Goal: Task Accomplishment & Management: Manage account settings

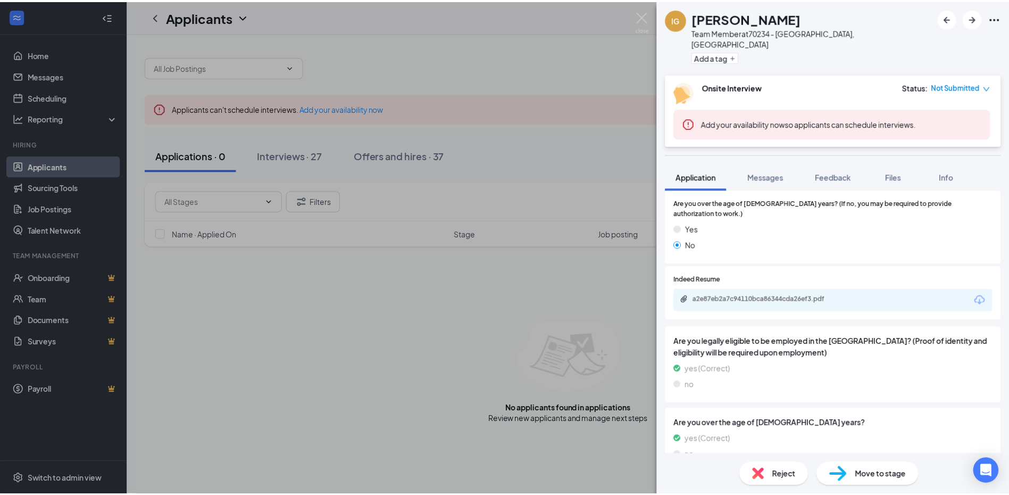
scroll to position [594, 0]
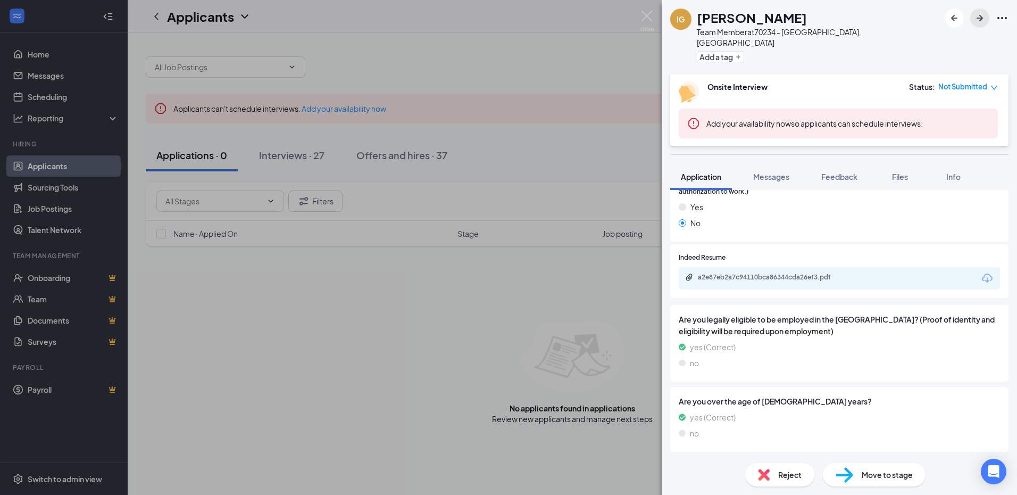
drag, startPoint x: 984, startPoint y: 17, endPoint x: 966, endPoint y: 22, distance: 18.8
click at [983, 18] on icon "ArrowRight" at bounding box center [979, 18] width 13 height 13
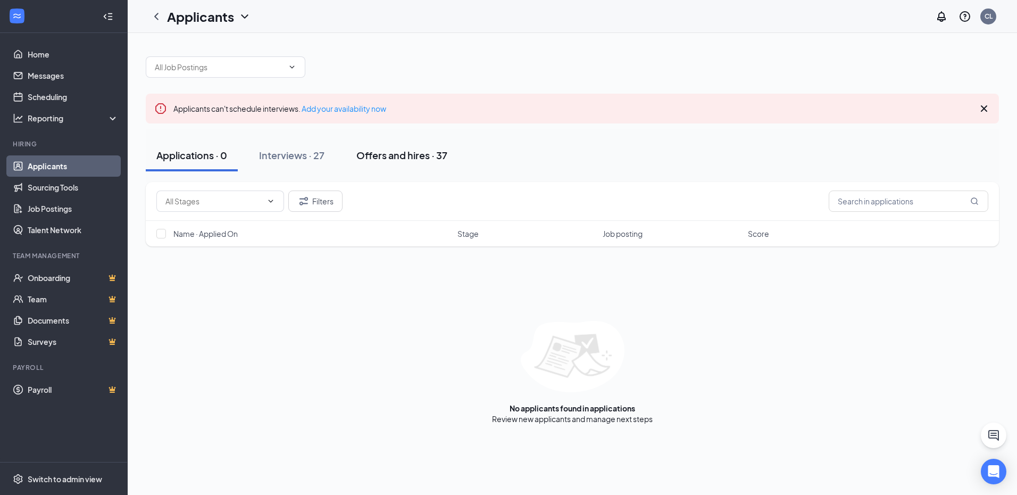
click at [425, 159] on div "Offers and hires · 37" at bounding box center [401, 154] width 91 height 13
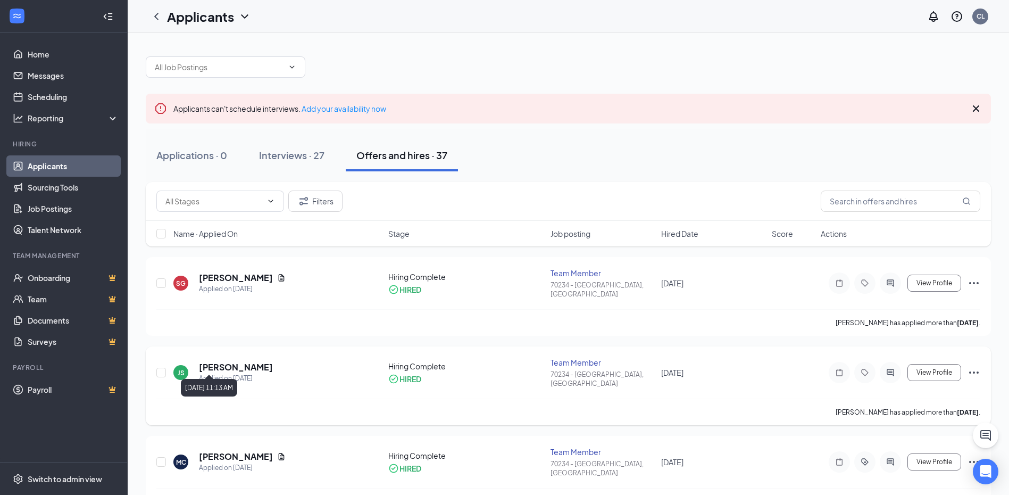
click at [225, 361] on h5 "[PERSON_NAME]" at bounding box center [236, 367] width 74 height 12
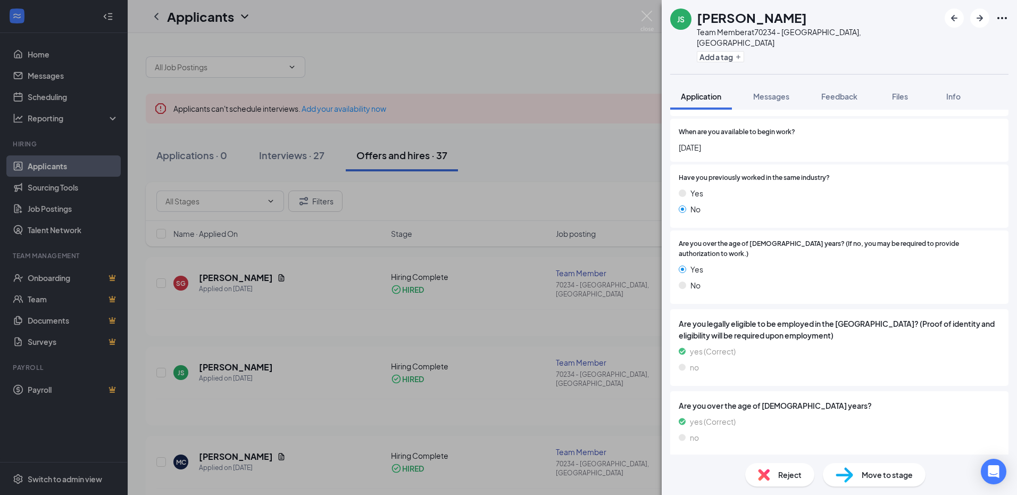
scroll to position [515, 0]
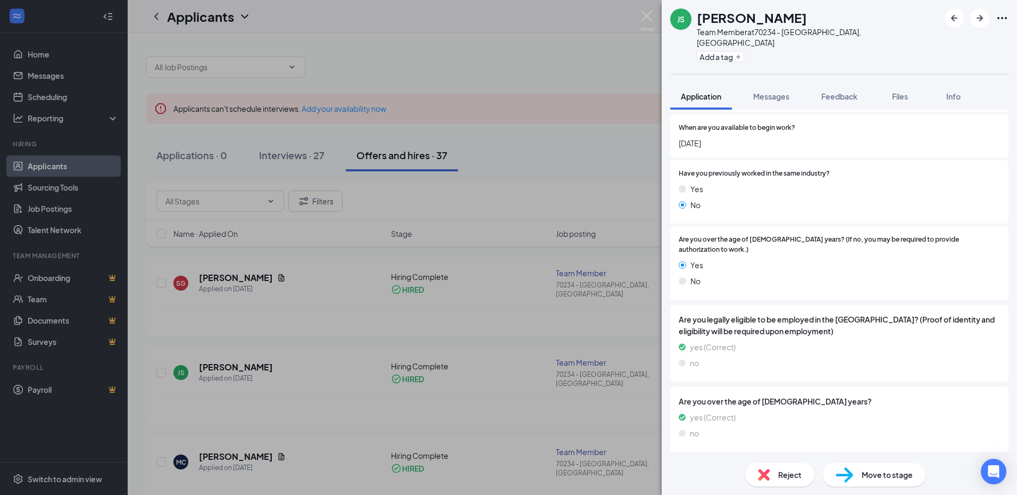
click at [336, 381] on div "JS [PERSON_NAME] Team Member at 70234 - [GEOGRAPHIC_DATA], [GEOGRAPHIC_DATA] Ad…" at bounding box center [508, 247] width 1017 height 495
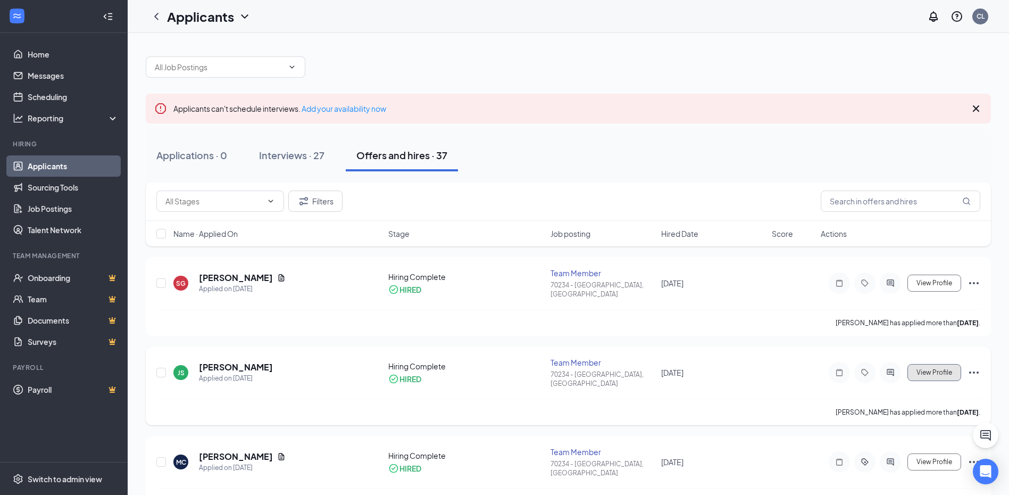
click at [935, 369] on span "View Profile" at bounding box center [934, 372] width 36 height 7
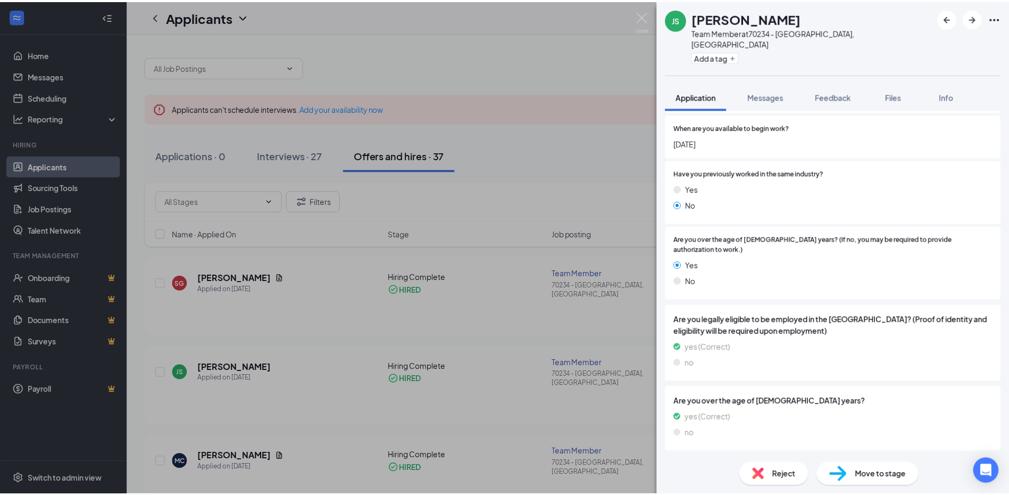
scroll to position [515, 0]
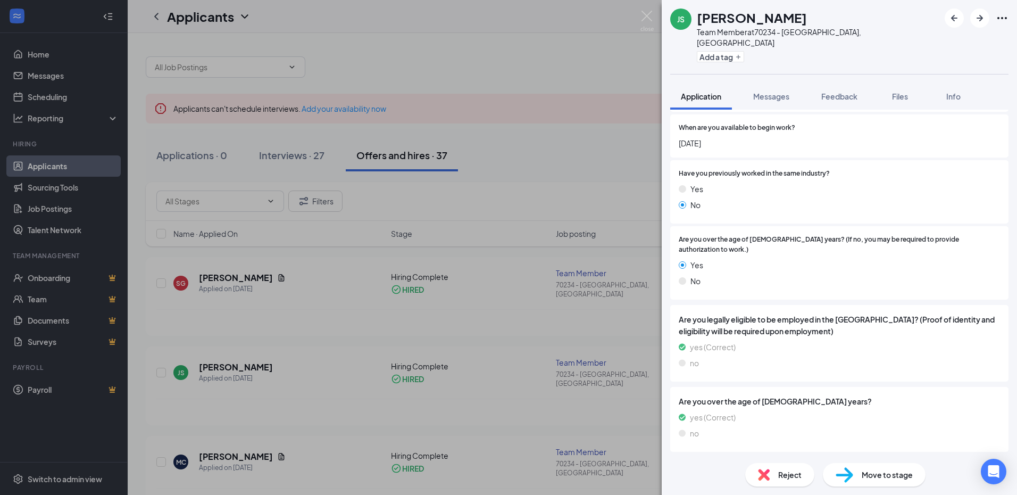
click at [522, 173] on div "JS [PERSON_NAME] Team Member at 70234 - [GEOGRAPHIC_DATA], [GEOGRAPHIC_DATA] Ad…" at bounding box center [508, 247] width 1017 height 495
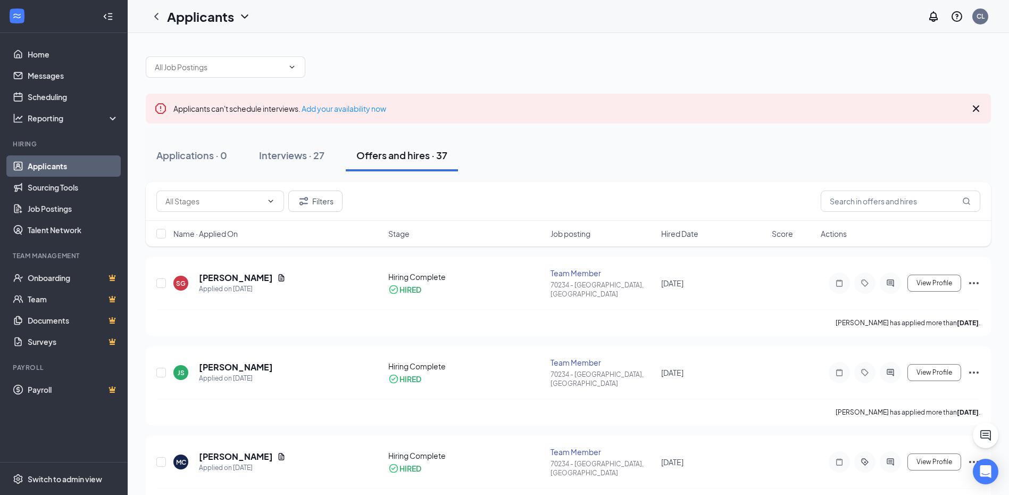
click at [593, 57] on div at bounding box center [568, 62] width 845 height 32
drag, startPoint x: 555, startPoint y: 60, endPoint x: 374, endPoint y: 55, distance: 180.3
click at [374, 55] on div at bounding box center [568, 62] width 845 height 32
drag, startPoint x: 533, startPoint y: 65, endPoint x: 774, endPoint y: 100, distance: 244.0
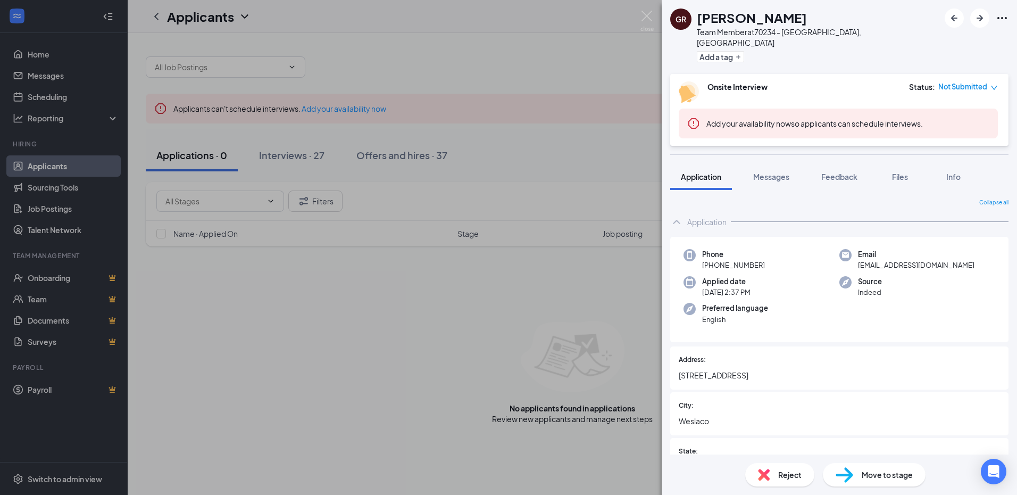
click at [380, 331] on div "GR Gary Rivera Team Member at 70234 - Weslaco, TX Add a tag Onsite Interview St…" at bounding box center [508, 247] width 1017 height 495
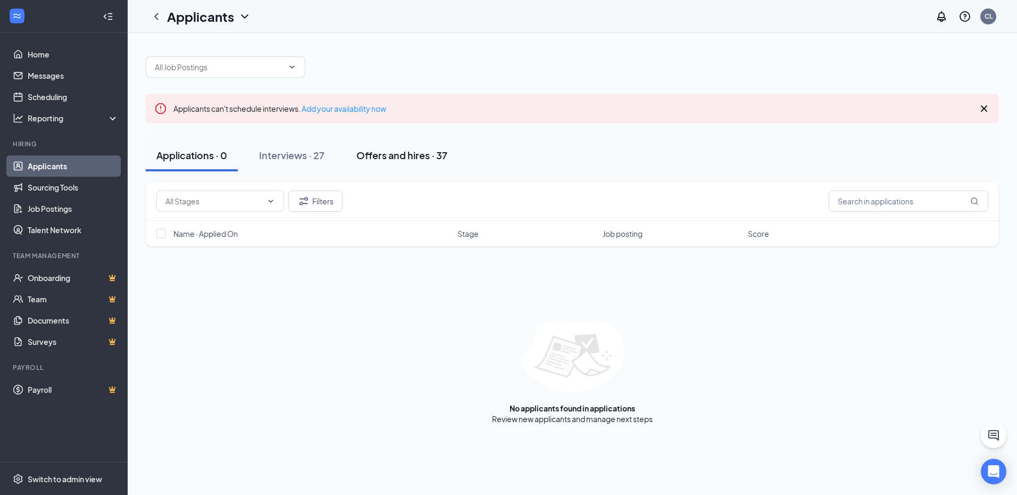
click at [405, 157] on div "Offers and hires · 37" at bounding box center [401, 154] width 91 height 13
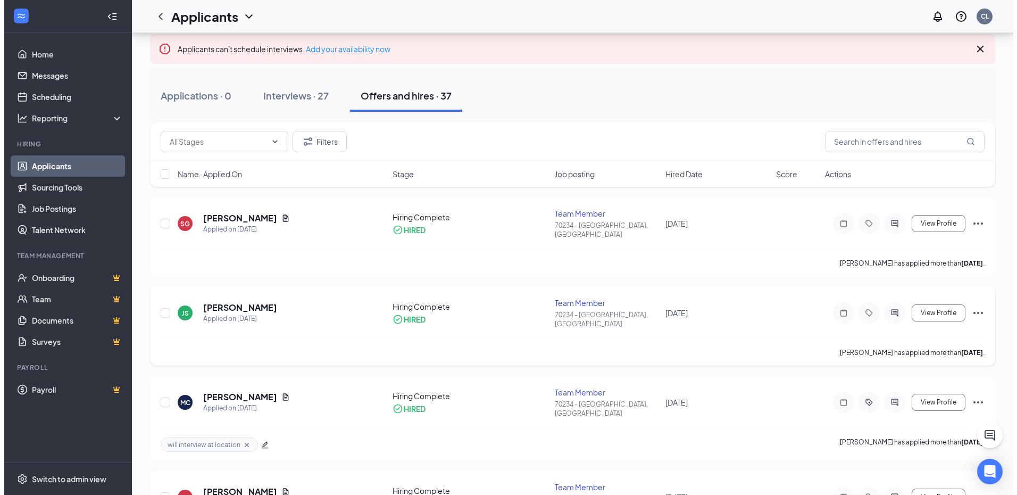
scroll to position [53, 0]
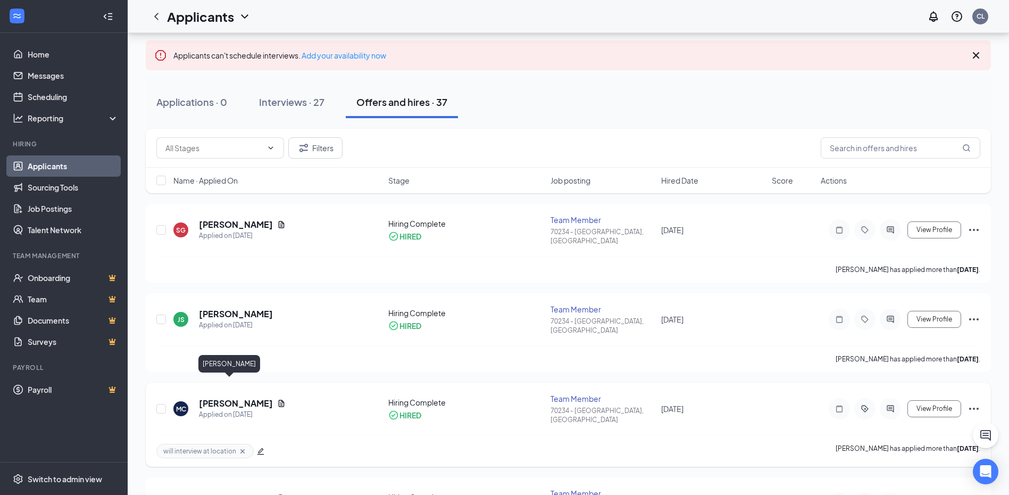
click at [219, 397] on h5 "[PERSON_NAME]" at bounding box center [236, 403] width 74 height 12
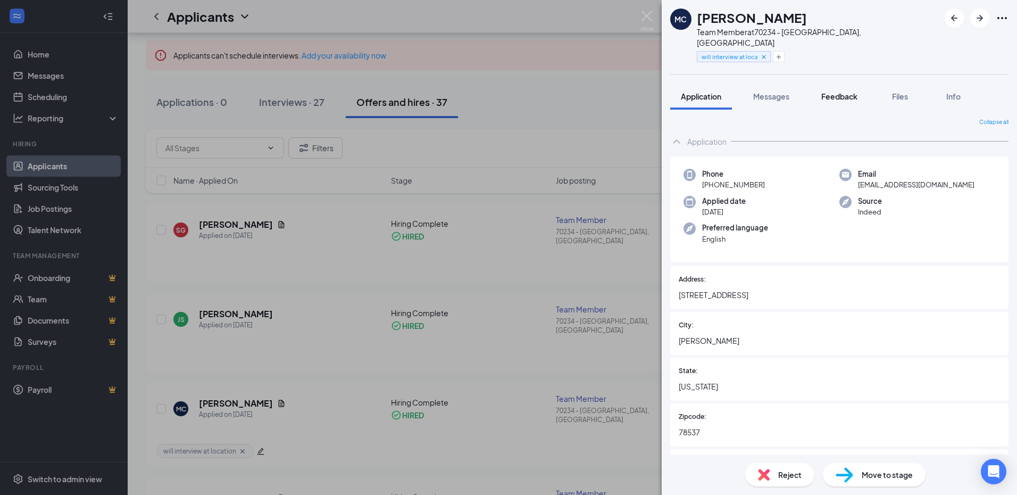
click at [842, 91] on span "Feedback" at bounding box center [839, 96] width 36 height 10
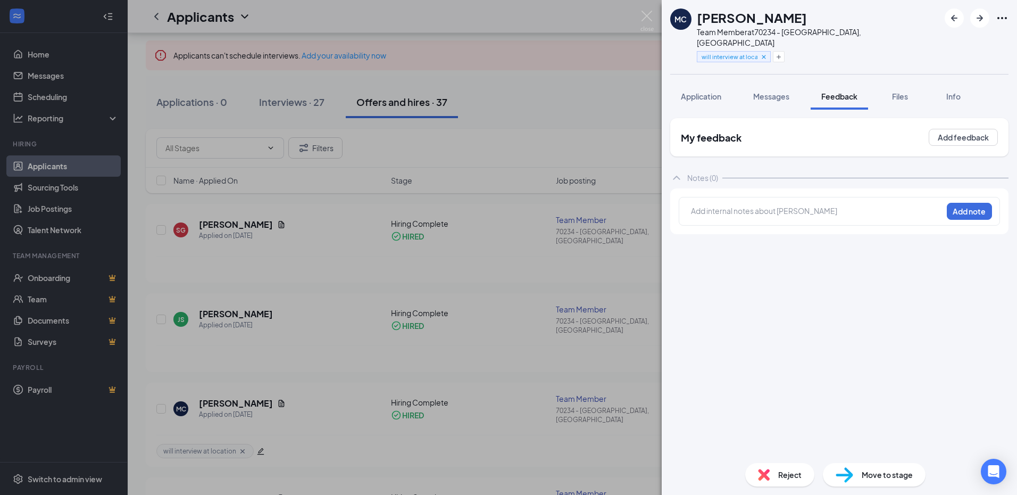
click at [218, 303] on div "MC Micaela Carrizales Team Member at 70234 - Weslaco, TX will interview at loca…" at bounding box center [508, 247] width 1017 height 495
click at [217, 308] on h5 "[PERSON_NAME]" at bounding box center [236, 314] width 74 height 12
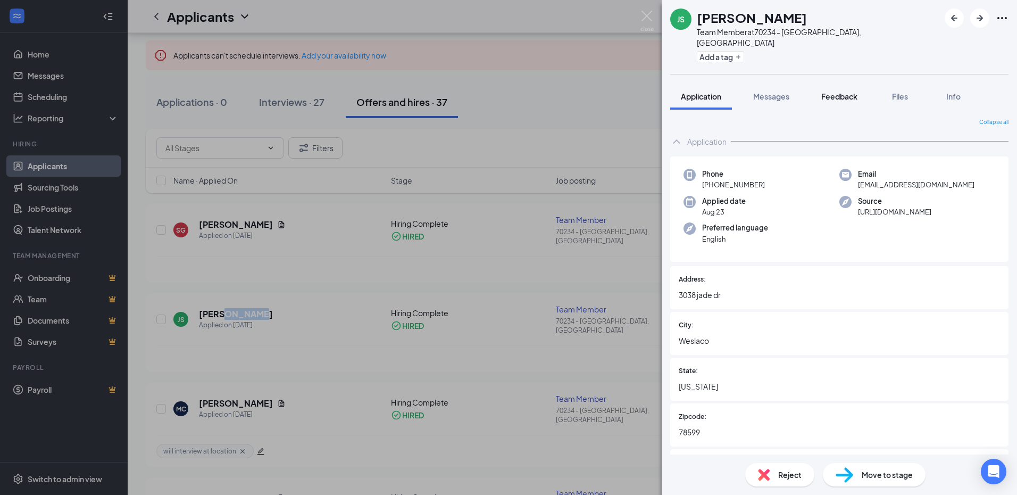
click at [850, 91] on span "Feedback" at bounding box center [839, 96] width 36 height 10
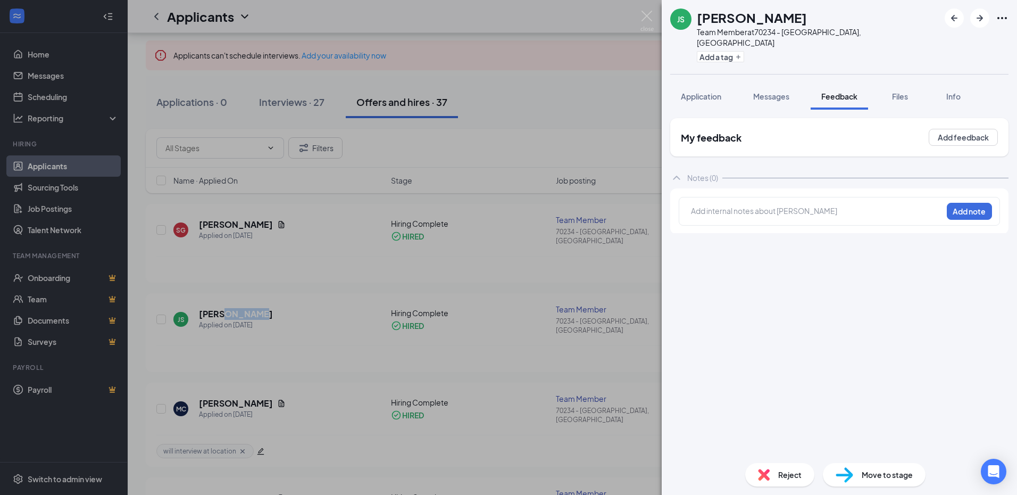
click at [774, 91] on span "Messages" at bounding box center [771, 96] width 36 height 10
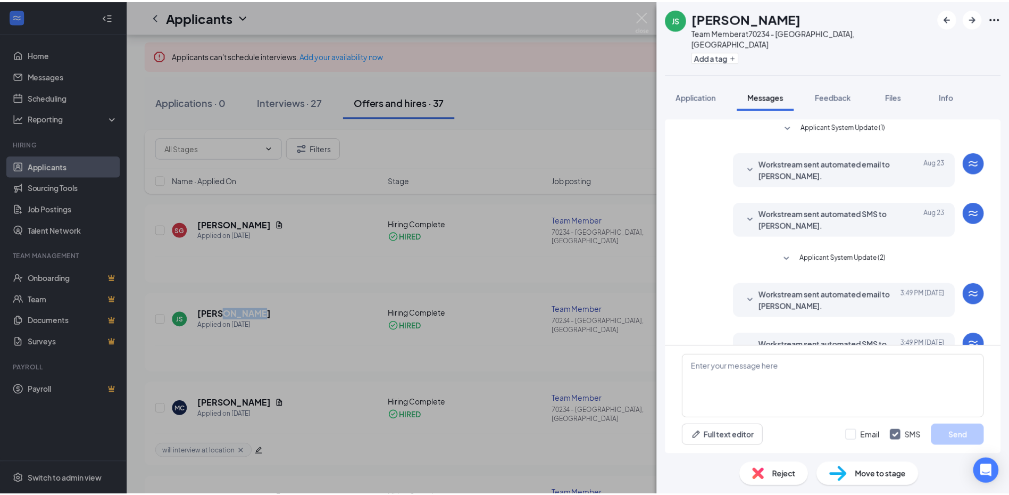
scroll to position [113, 0]
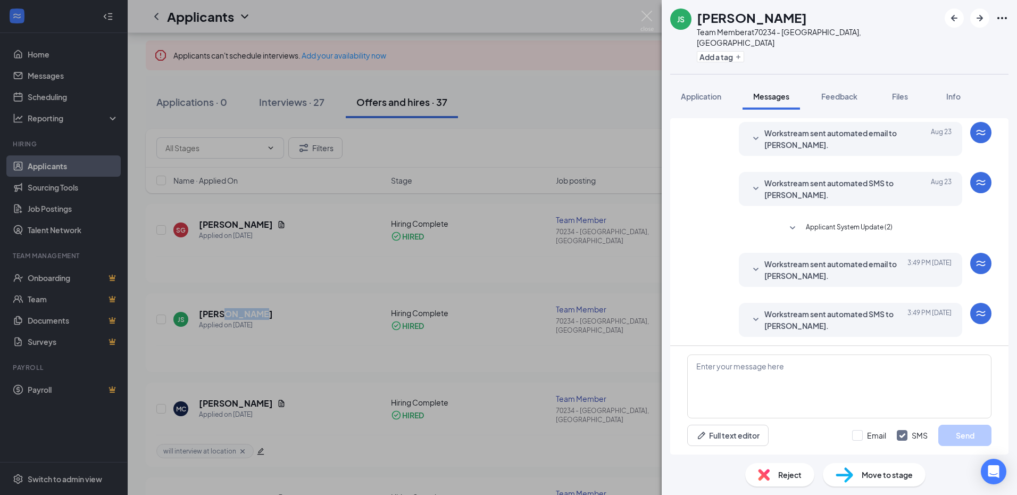
click at [902, 91] on span "Files" at bounding box center [900, 96] width 16 height 10
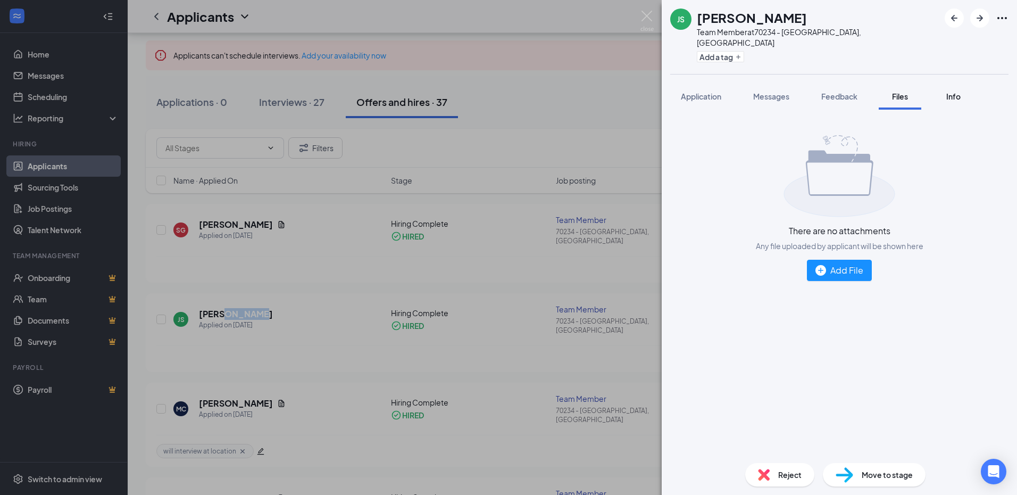
click at [974, 84] on button "Info" at bounding box center [953, 96] width 43 height 27
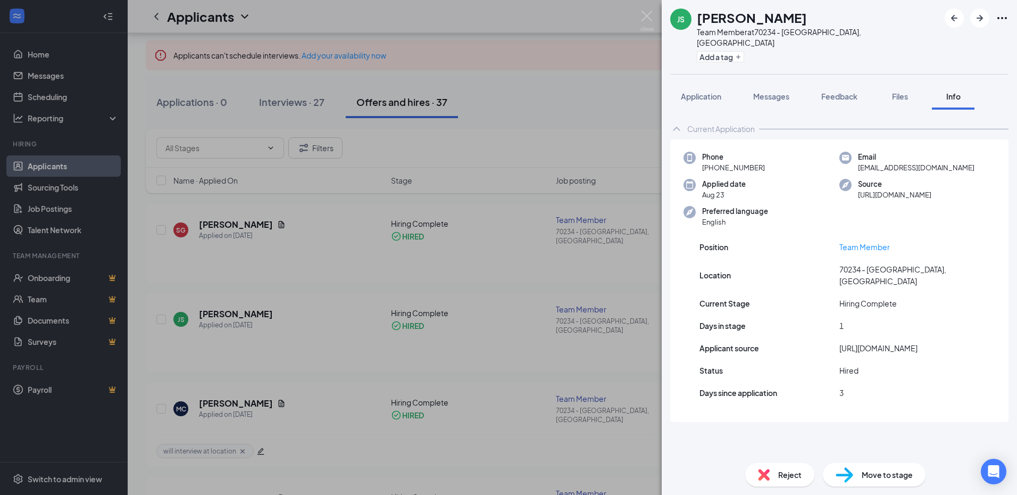
click at [630, 91] on div "JS Juli Salazar Team Member at 70234 - Weslaco, TX Add a tag Application Messag…" at bounding box center [508, 247] width 1017 height 495
